Goal: Obtain resource: Download file/media

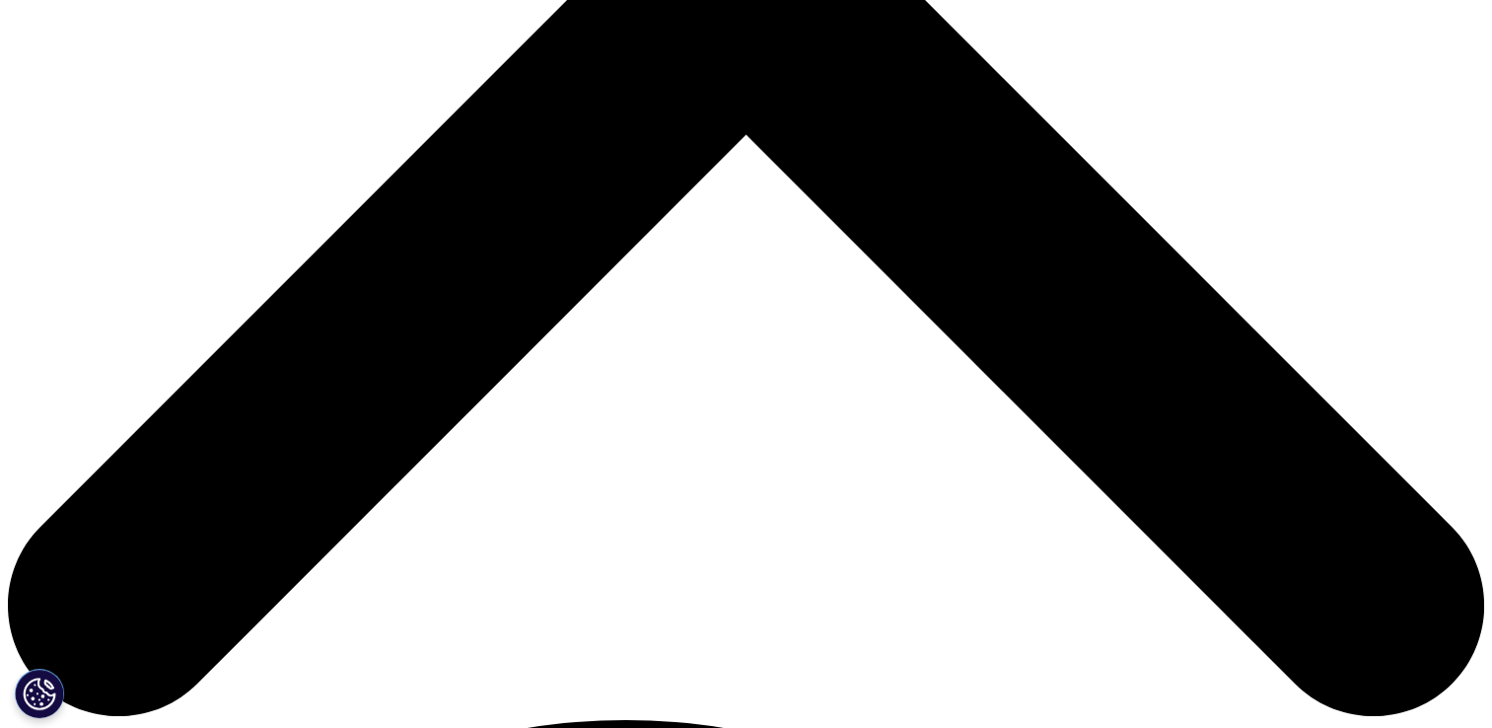
scroll to position [671, 1164]
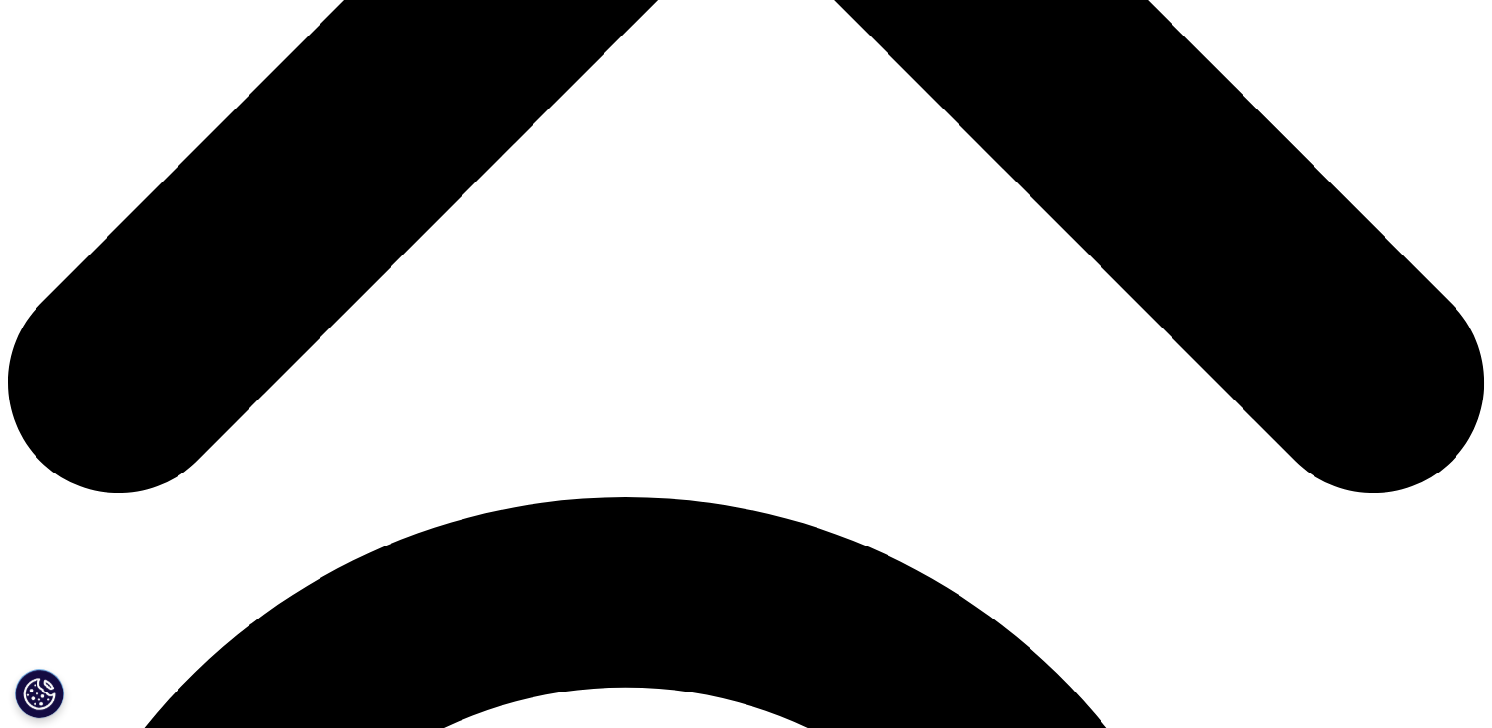
scroll to position [986, 0]
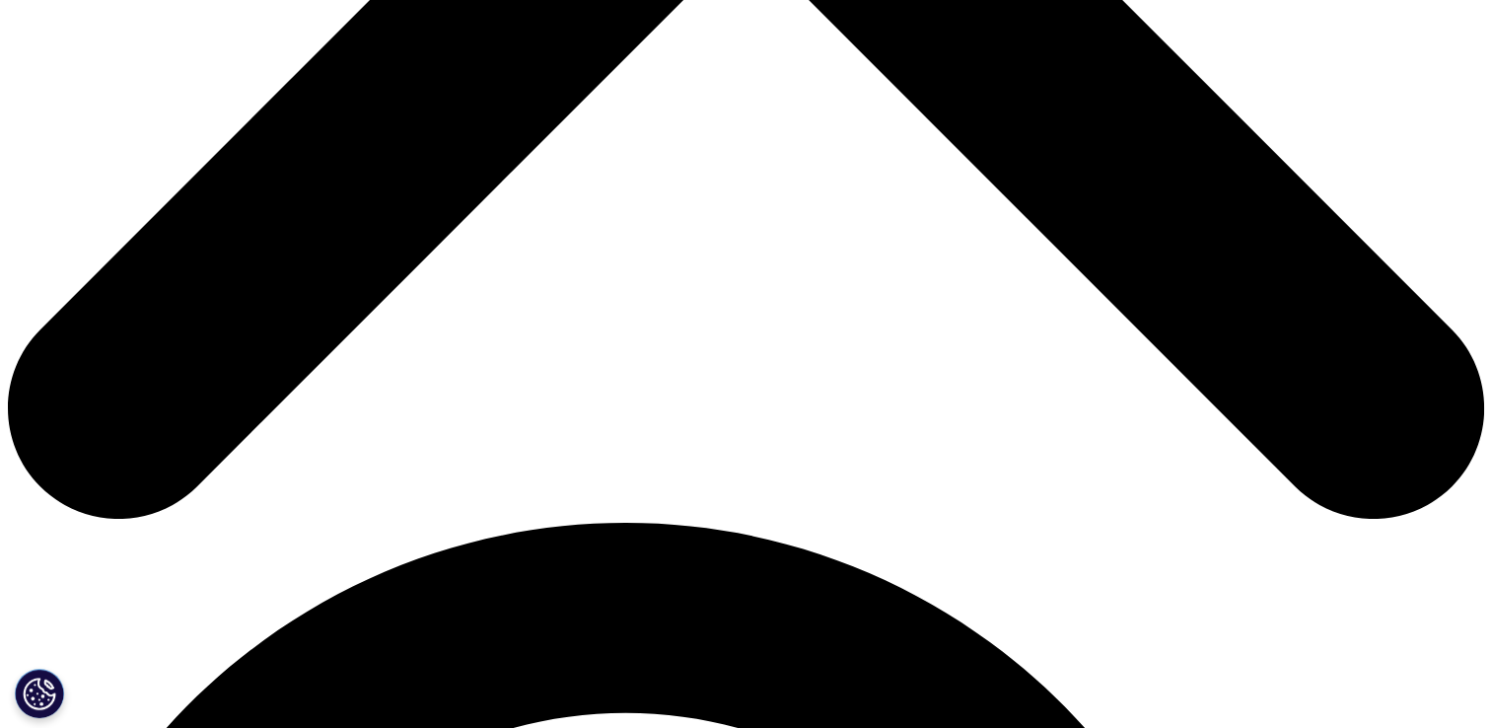
type input "Wafae"
type input "[DEMOGRAPHIC_DATA]"
type input "[EMAIL_ADDRESS][DOMAIN_NAME]"
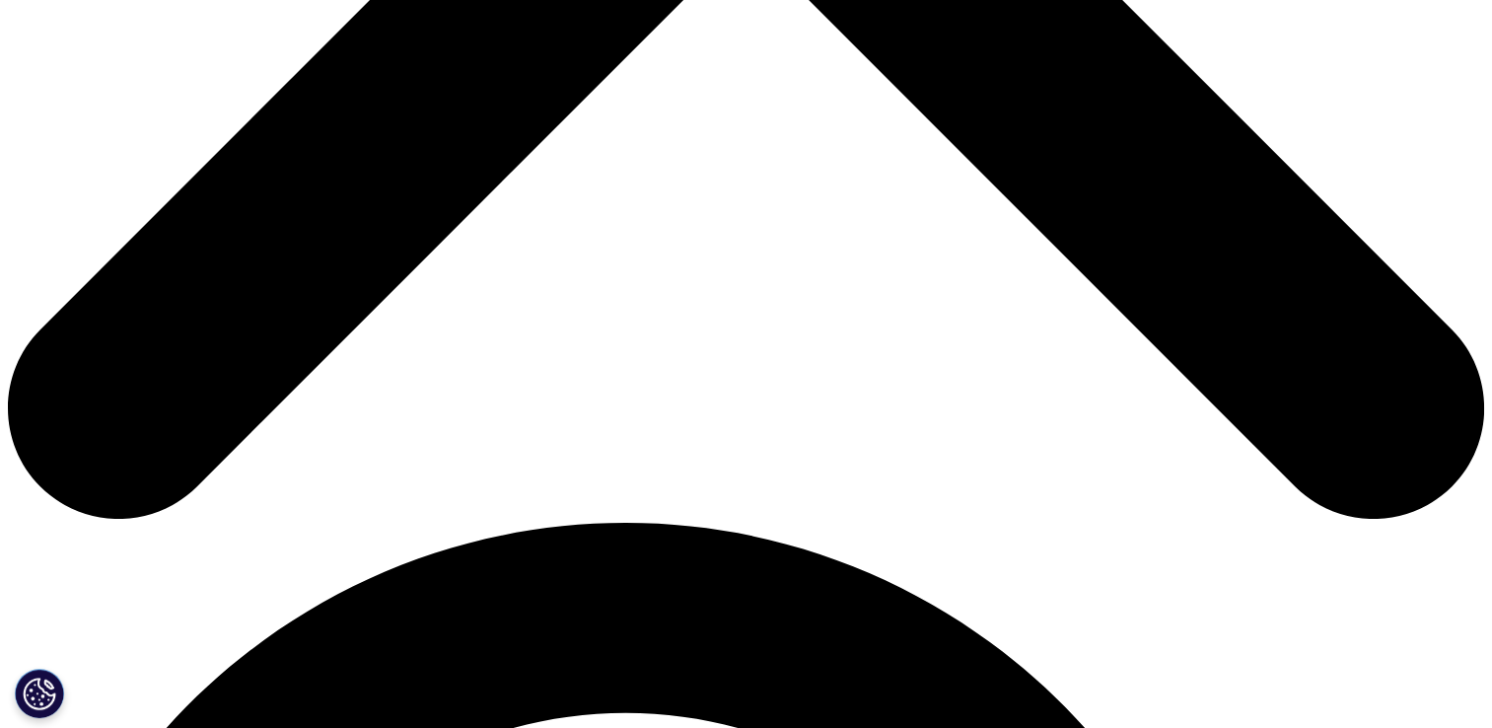
type input "EMEA PE Lead"
type input "J&J"
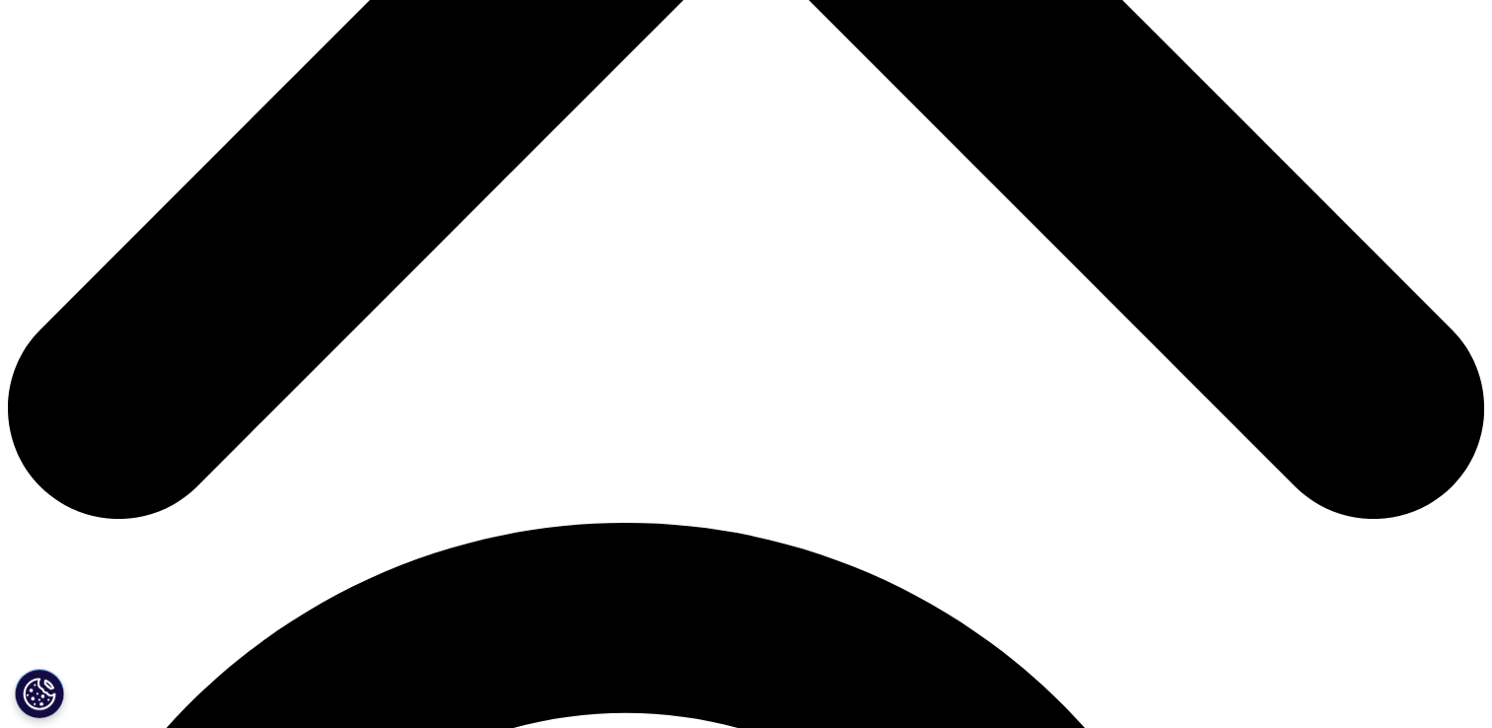
select select "[GEOGRAPHIC_DATA]"
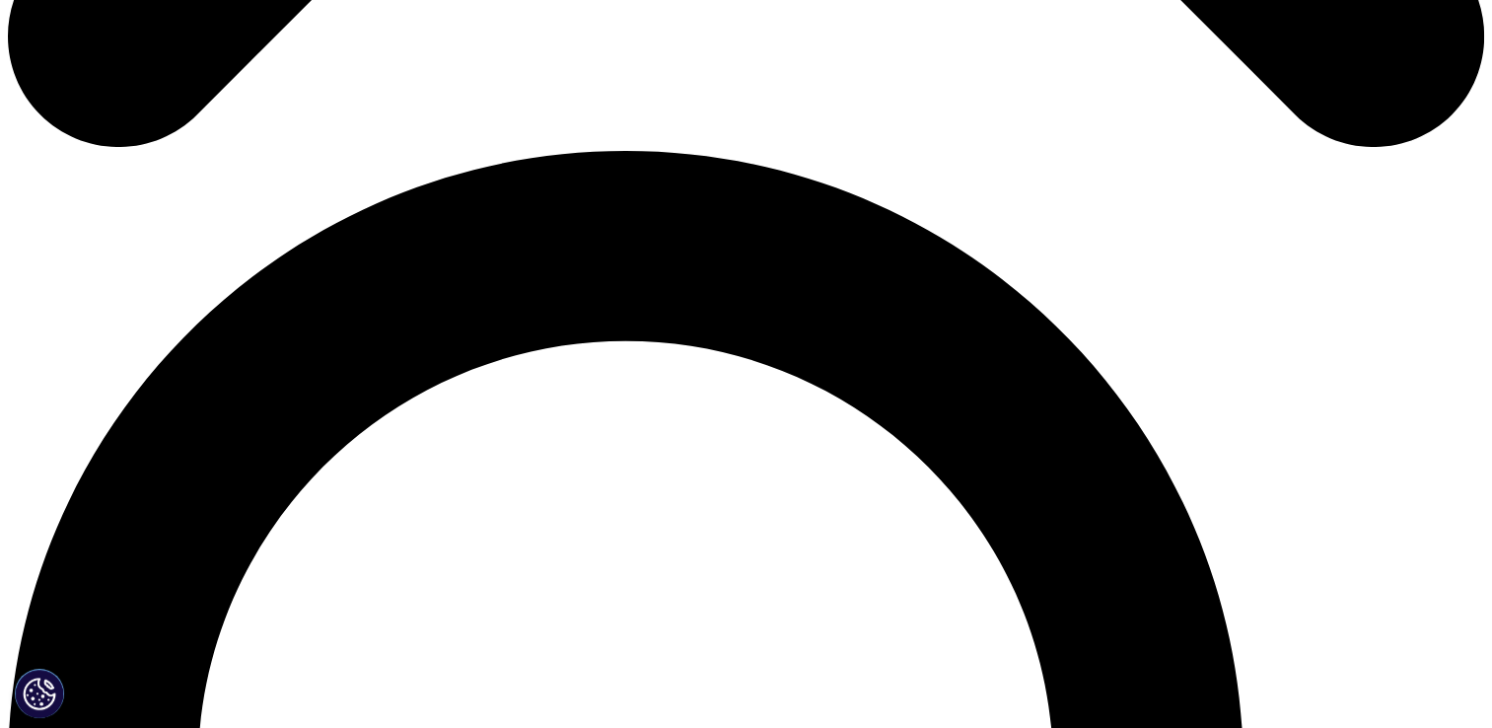
scroll to position [1380, 0]
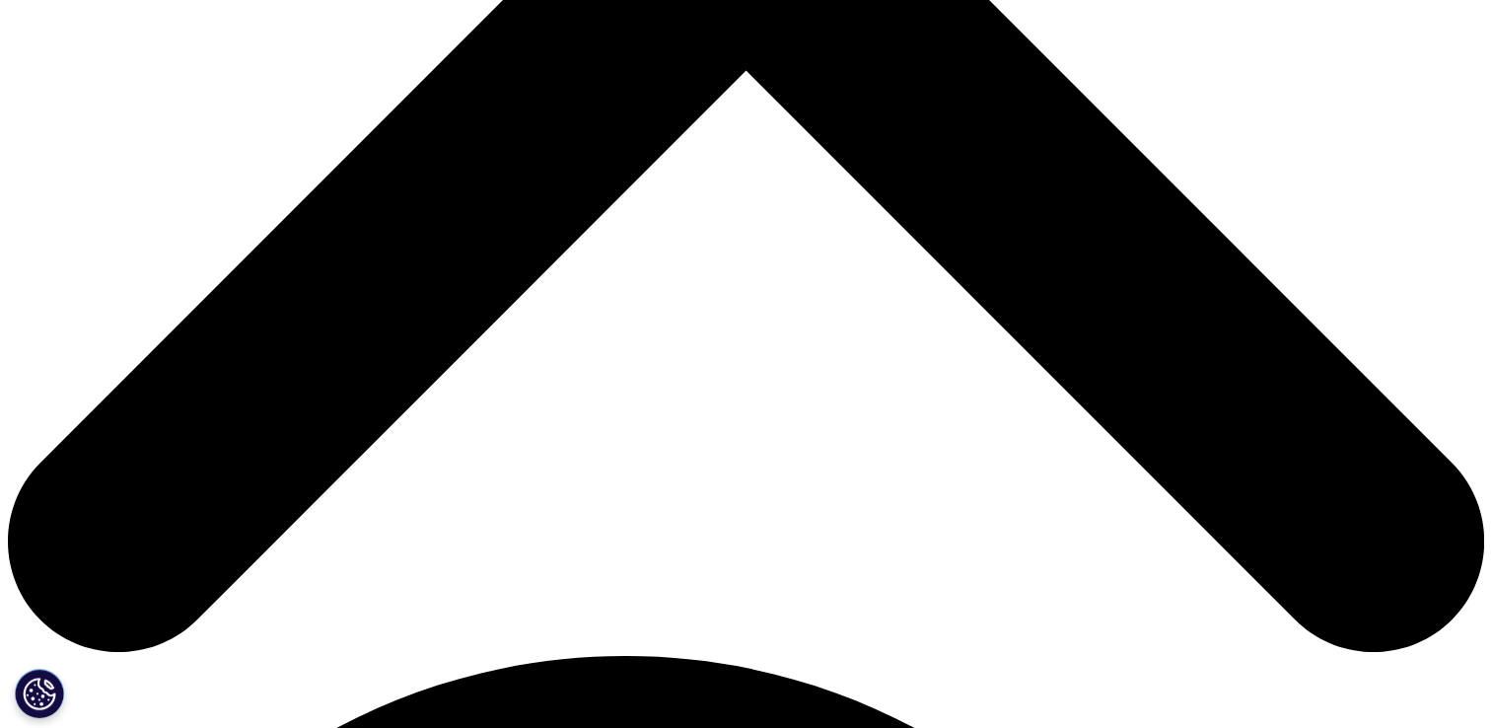
scroll to position [836, 0]
